Goal: Information Seeking & Learning: Check status

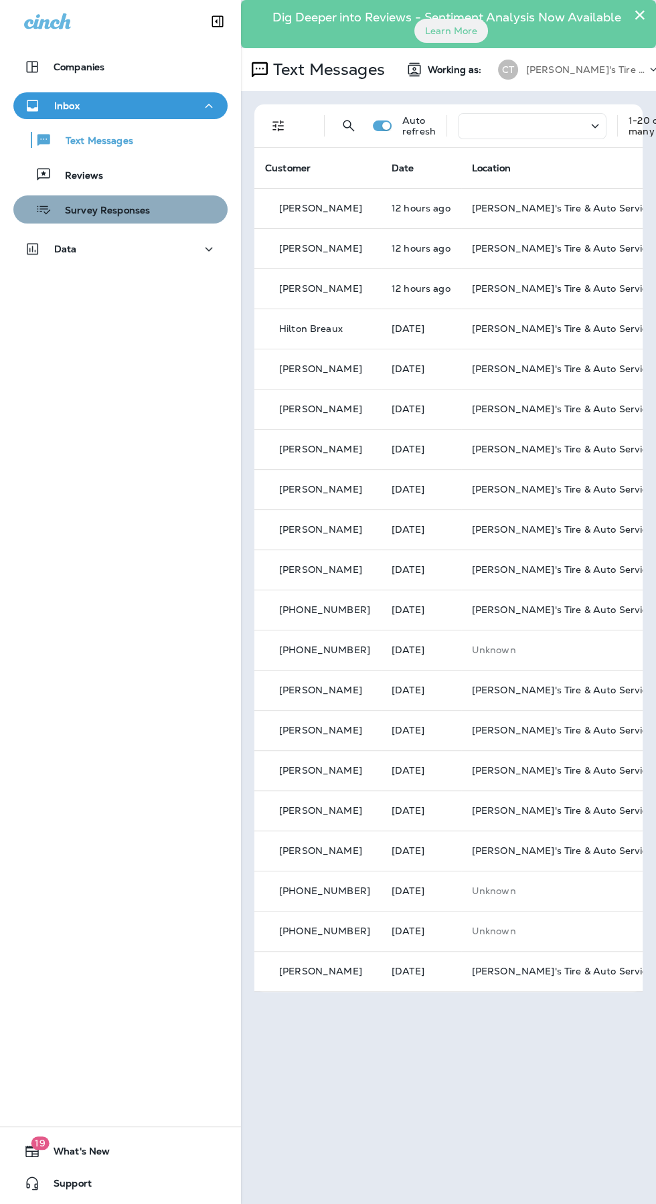
click at [102, 205] on p "Survey Responses" at bounding box center [101, 211] width 98 height 13
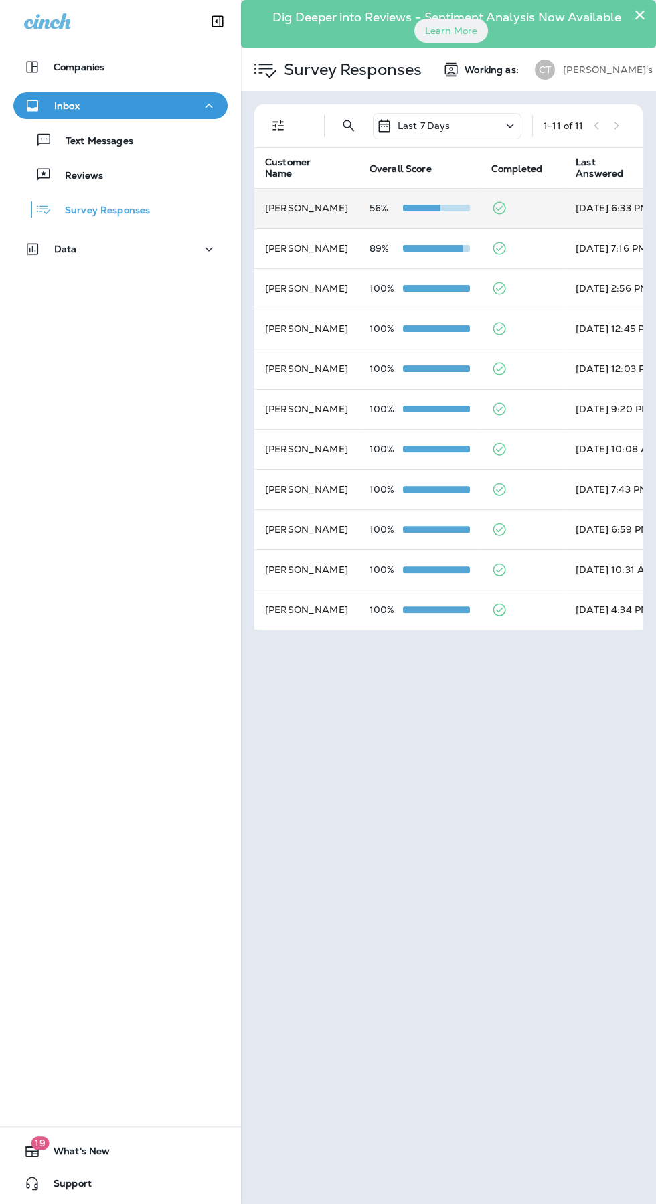
click at [359, 220] on td "[PERSON_NAME]" at bounding box center [306, 208] width 104 height 40
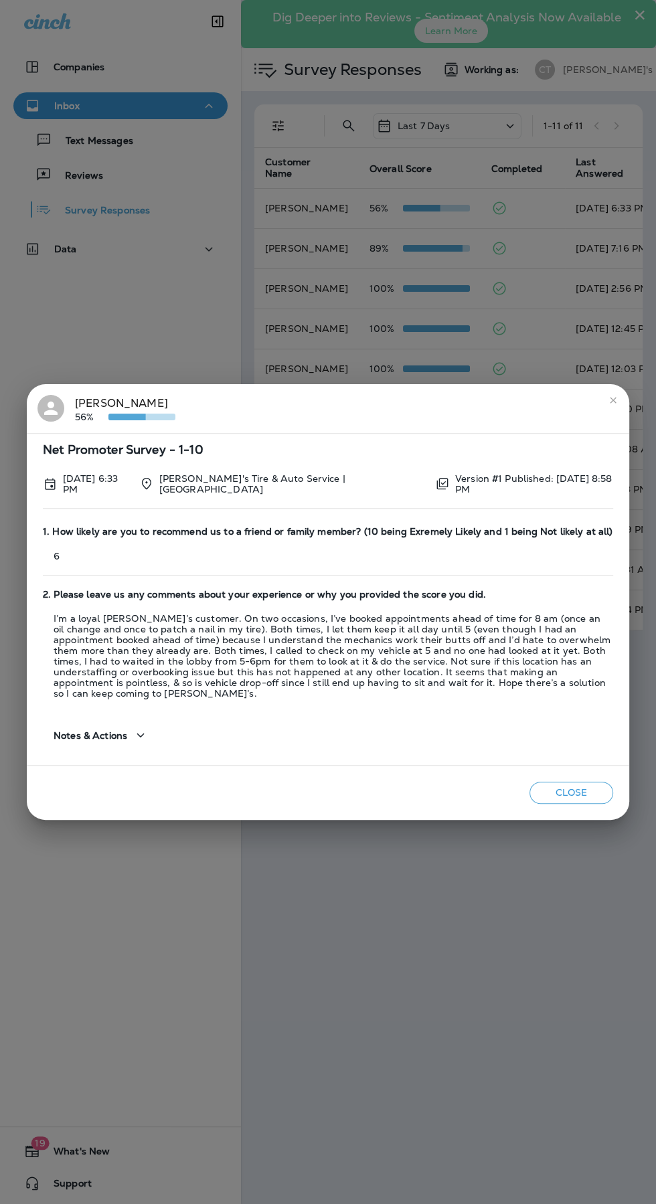
click at [570, 790] on button "Close" at bounding box center [571, 793] width 84 height 22
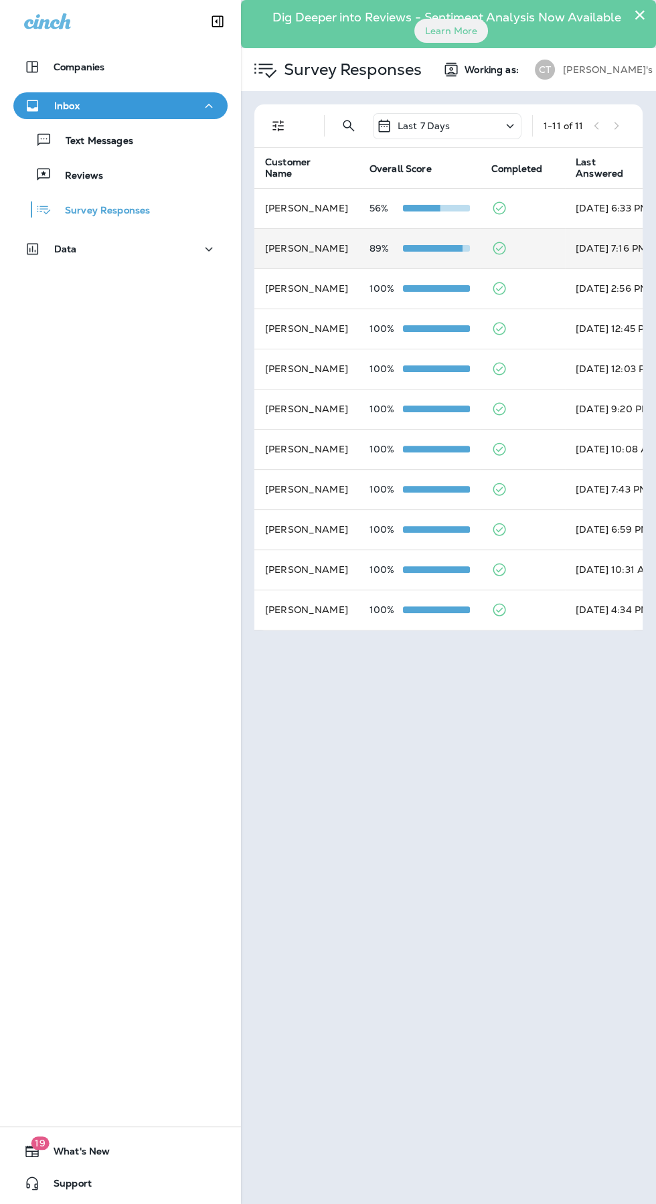
click at [345, 253] on td "[PERSON_NAME]" at bounding box center [306, 248] width 104 height 40
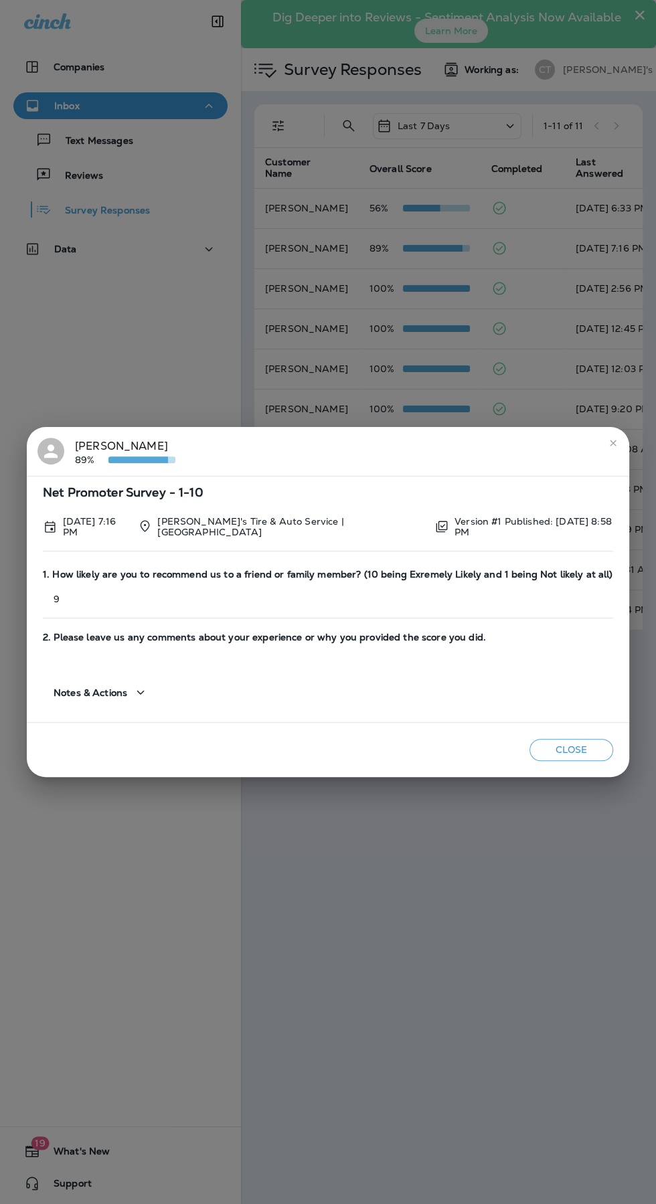
click at [610, 445] on icon "close" at bounding box center [613, 443] width 6 height 6
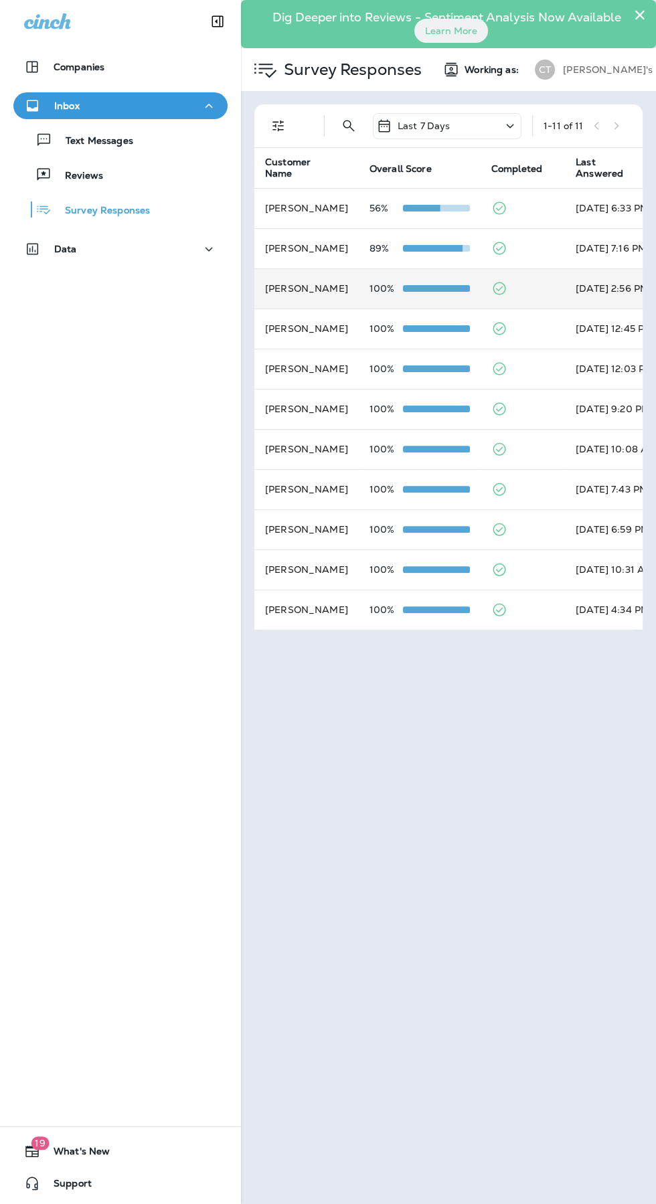
click at [388, 288] on p "100%" at bounding box center [385, 288] width 33 height 11
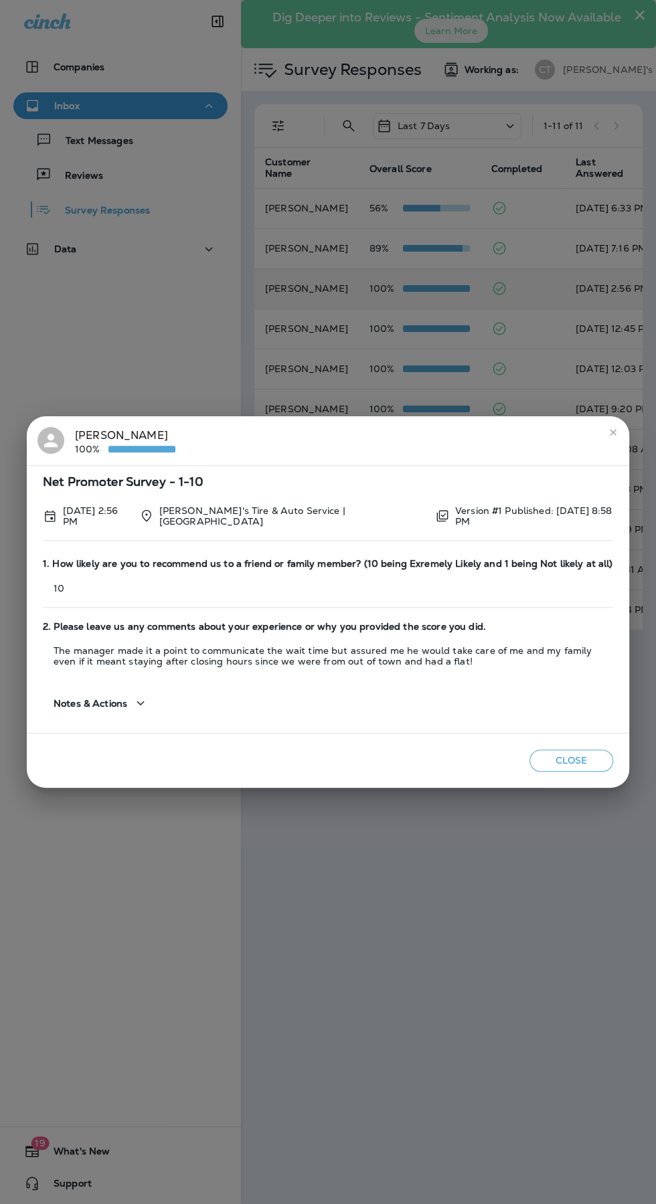
click at [612, 434] on icon "close" at bounding box center [613, 432] width 6 height 6
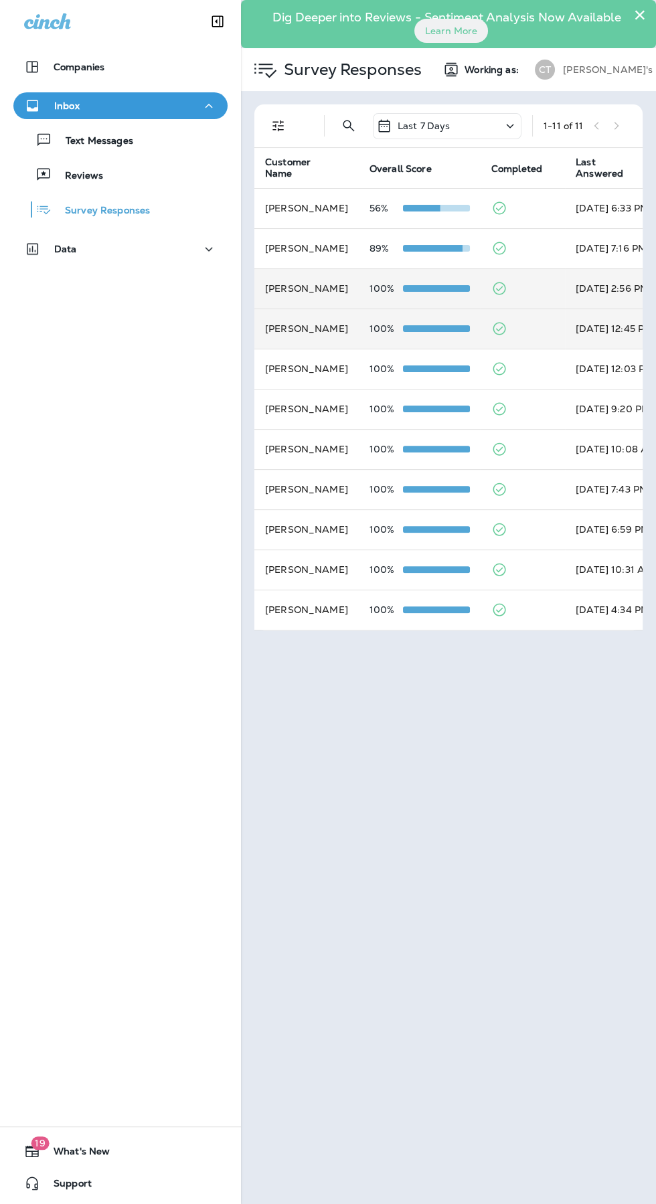
click at [369, 333] on td "100%" at bounding box center [420, 329] width 122 height 40
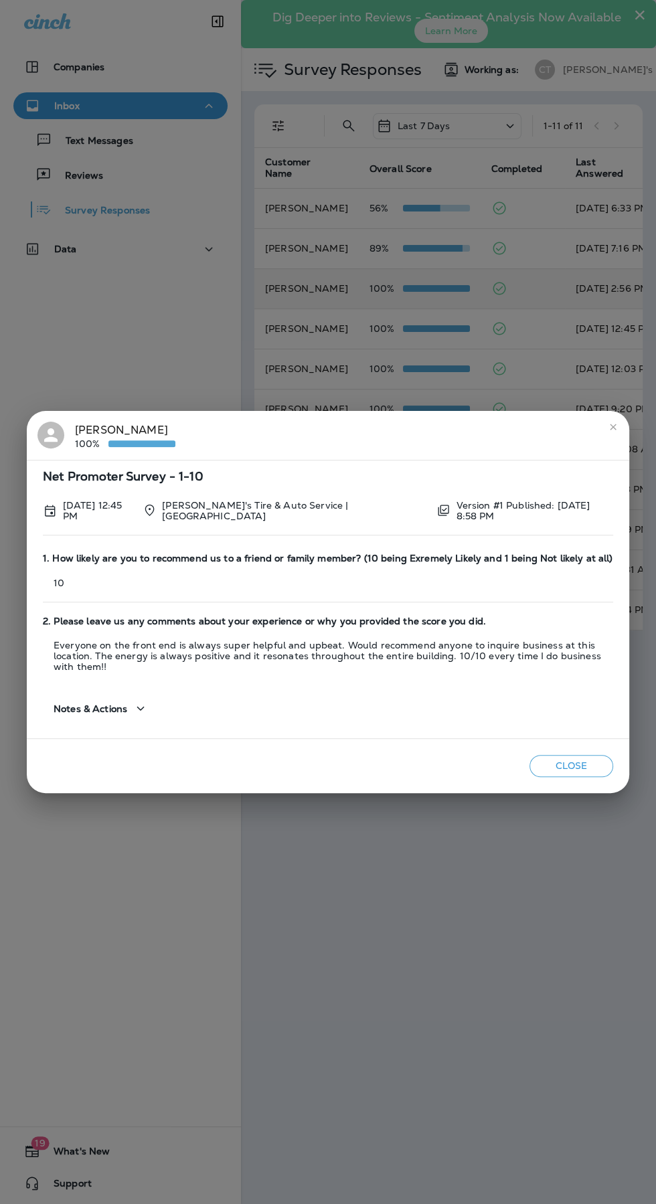
click at [614, 429] on icon "close" at bounding box center [613, 427] width 11 height 11
